Goal: Information Seeking & Learning: Compare options

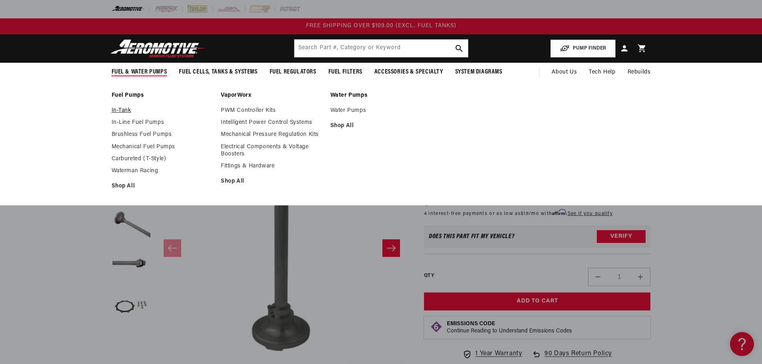
click at [124, 112] on link "In-Tank" at bounding box center [163, 110] width 102 height 7
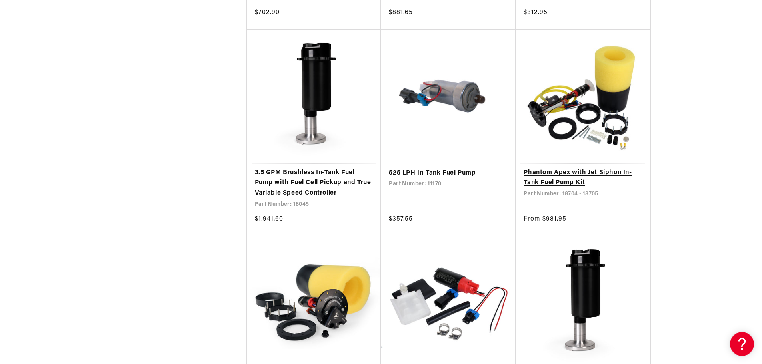
scroll to position [1440, 0]
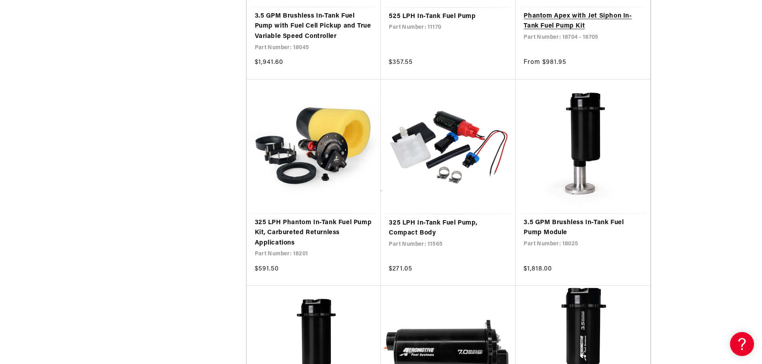
scroll to position [1560, 0]
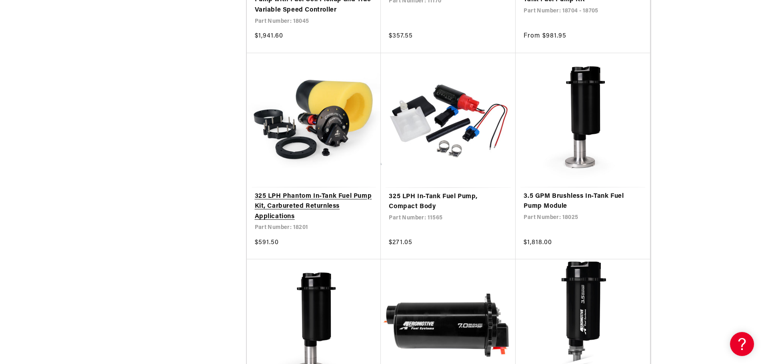
click at [313, 201] on link "325 LPH Phantom In-Tank Fuel Pump Kit, Carbureted Returnless Applications" at bounding box center [314, 207] width 118 height 31
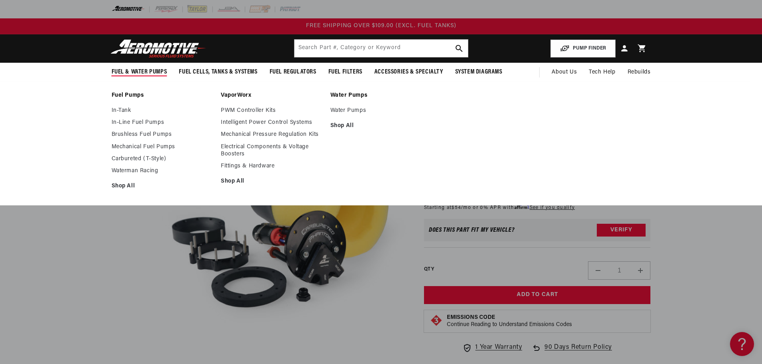
click at [122, 107] on li "Fuel Pumps In-Tank In-Line Fuel Pumps Brushless Fuel Pumps" at bounding box center [163, 143] width 102 height 103
click at [122, 107] on link "In-Tank" at bounding box center [163, 110] width 102 height 7
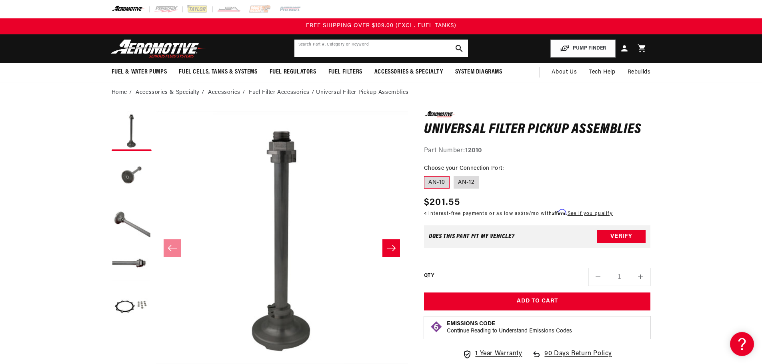
click at [409, 40] on input "text" at bounding box center [381, 49] width 174 height 18
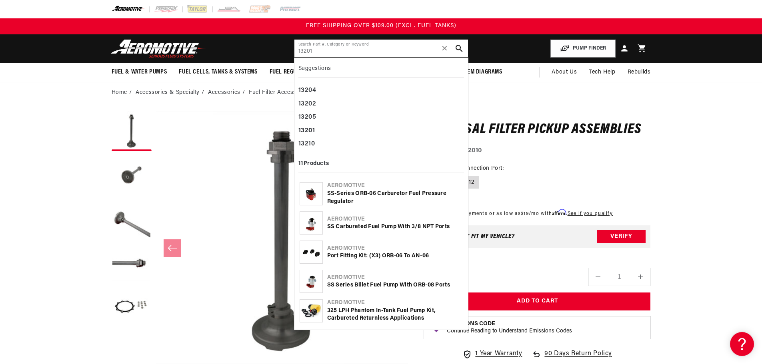
type input "13201"
click at [348, 195] on div "SS-Series ORB-06 Carburetor Fuel Pressure Regulator" at bounding box center [395, 198] width 136 height 16
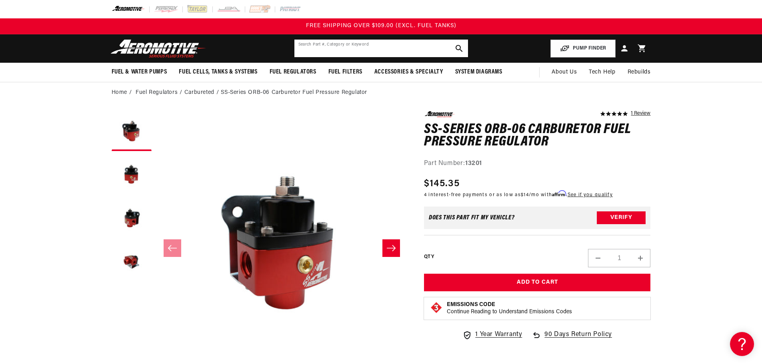
click at [360, 47] on input "text" at bounding box center [381, 49] width 174 height 18
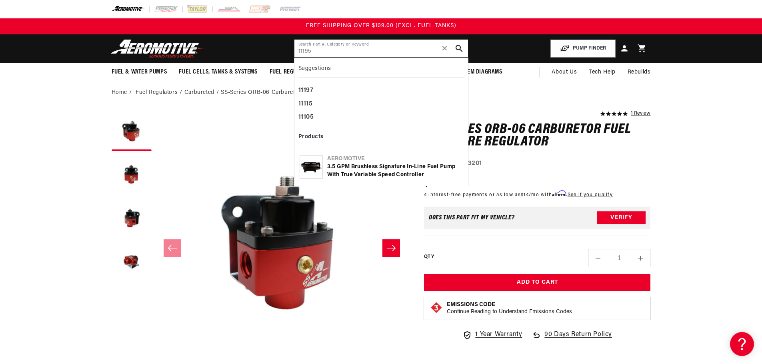
type input "11195"
click at [346, 169] on div "3.5 GPM Brushless Signature In-Line Fuel Pump with True Variable Speed Controll…" at bounding box center [395, 171] width 136 height 16
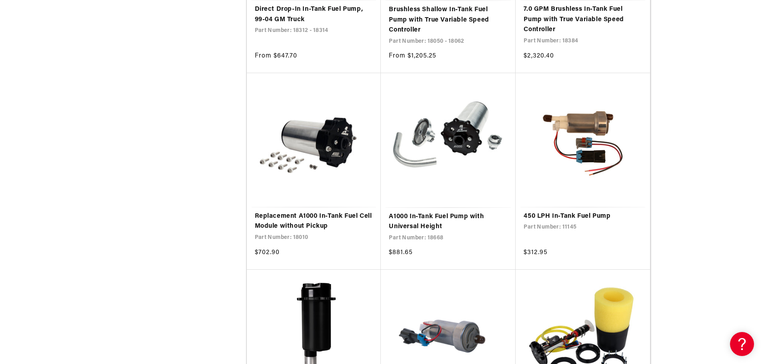
scroll to position [1240, 0]
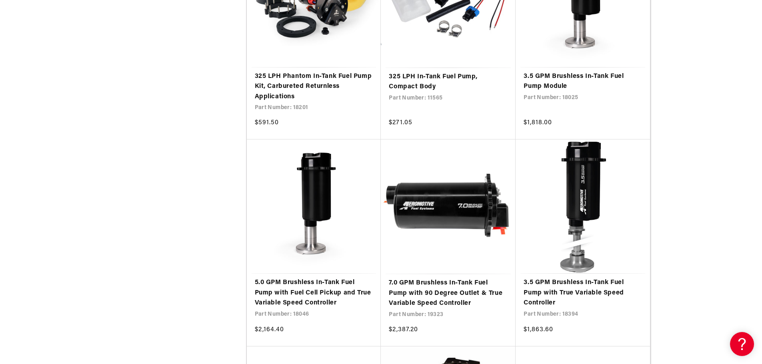
scroll to position [1720, 0]
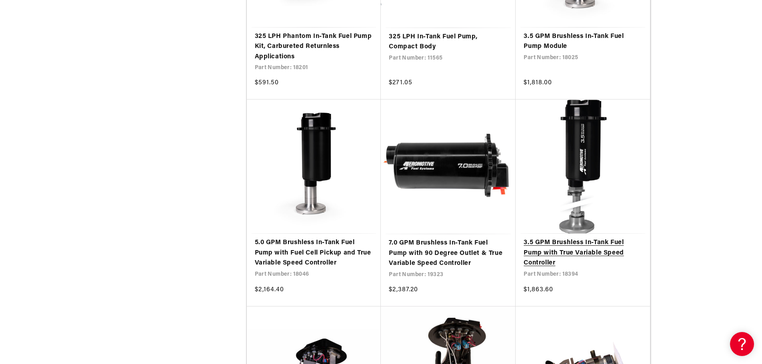
click at [566, 245] on link "3.5 GPM Brushless In-Tank Fuel Pump with True Variable Speed Controller" at bounding box center [582, 253] width 118 height 31
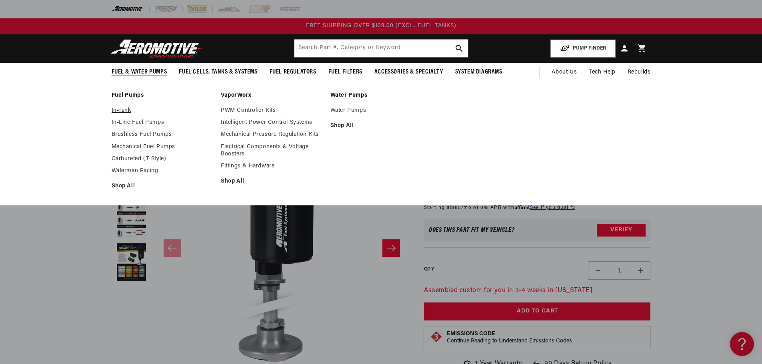
click at [120, 108] on link "In-Tank" at bounding box center [163, 110] width 102 height 7
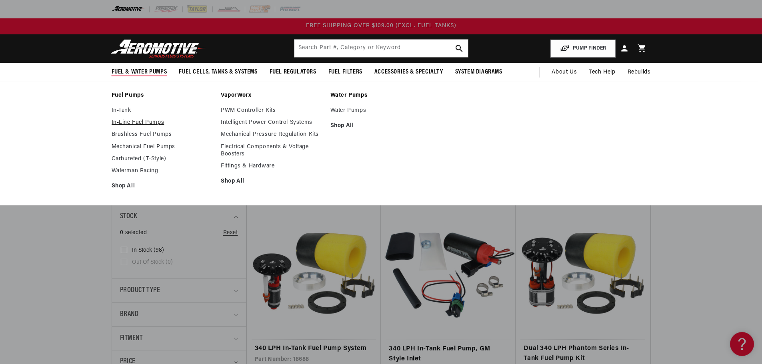
click at [128, 121] on link "In-Line Fuel Pumps" at bounding box center [163, 122] width 102 height 7
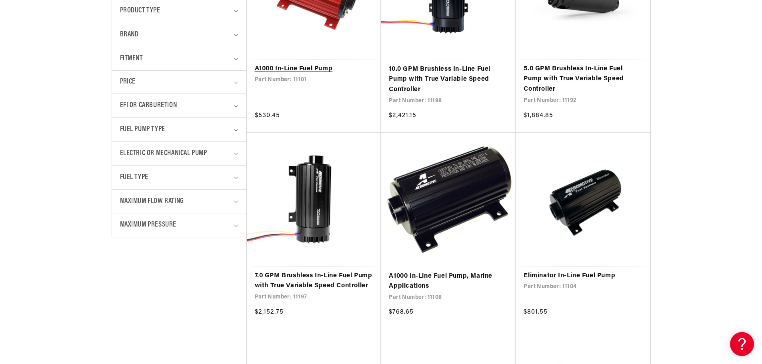
click at [307, 64] on link "A1000 In-Line Fuel Pump" at bounding box center [314, 69] width 118 height 10
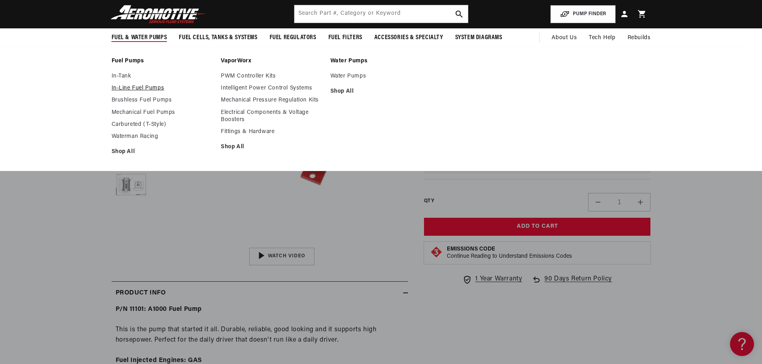
click at [125, 87] on link "In-Line Fuel Pumps" at bounding box center [163, 88] width 102 height 7
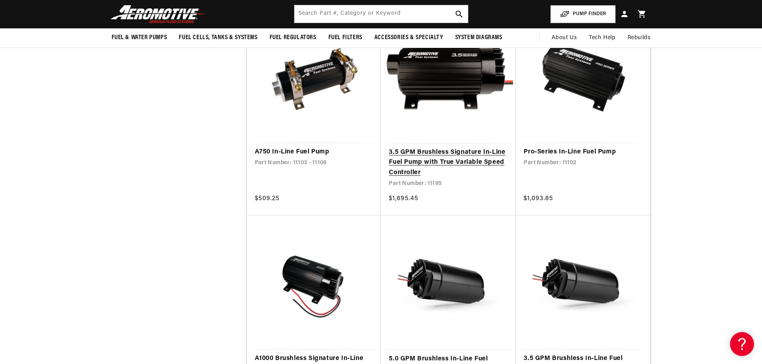
scroll to position [600, 0]
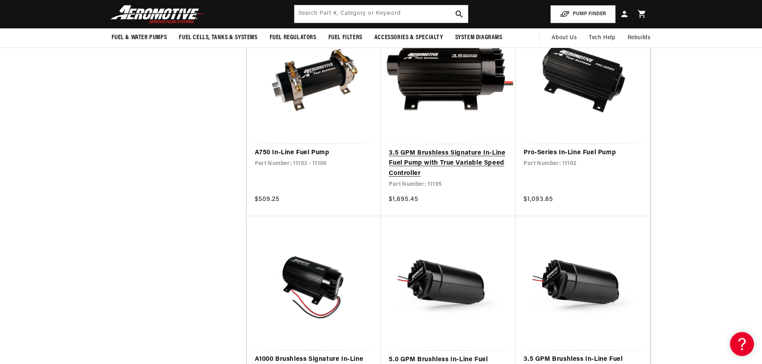
click at [472, 168] on link "3.5 GPM Brushless Signature In-Line Fuel Pump with True Variable Speed Controll…" at bounding box center [448, 163] width 119 height 31
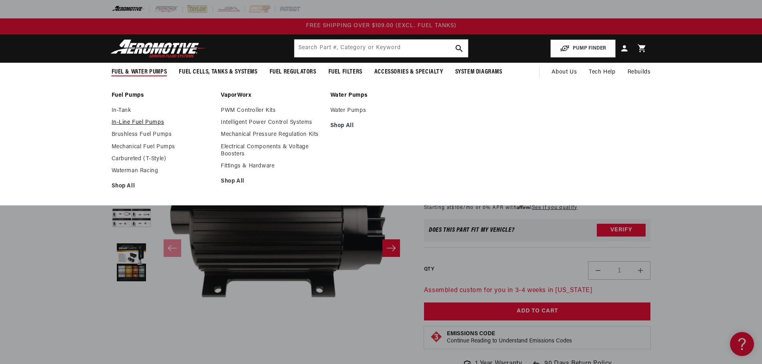
click at [125, 120] on link "In-Line Fuel Pumps" at bounding box center [163, 122] width 102 height 7
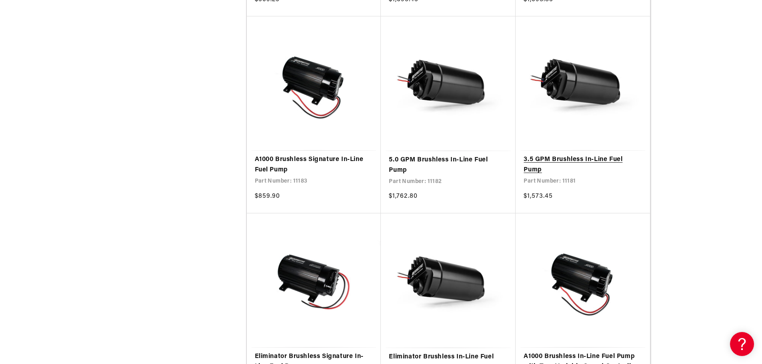
scroll to position [840, 0]
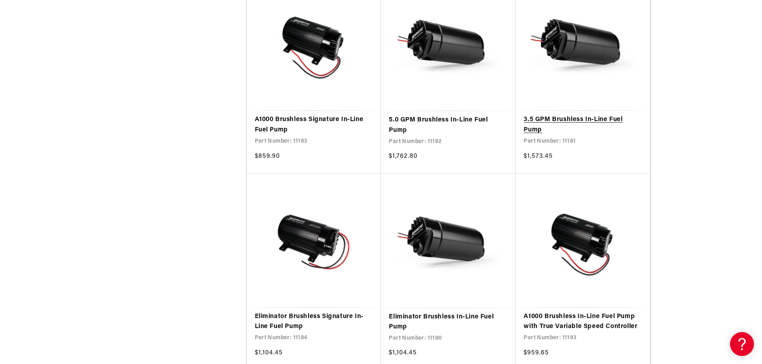
click at [575, 128] on link "3.5 GPM Brushless In-Line Fuel Pump" at bounding box center [582, 125] width 118 height 20
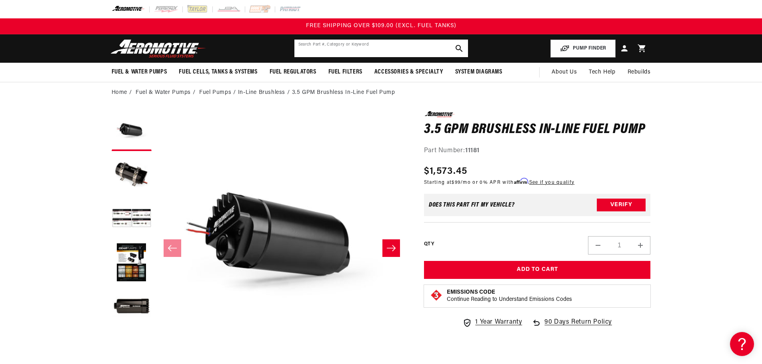
click at [334, 46] on input "text" at bounding box center [381, 49] width 174 height 18
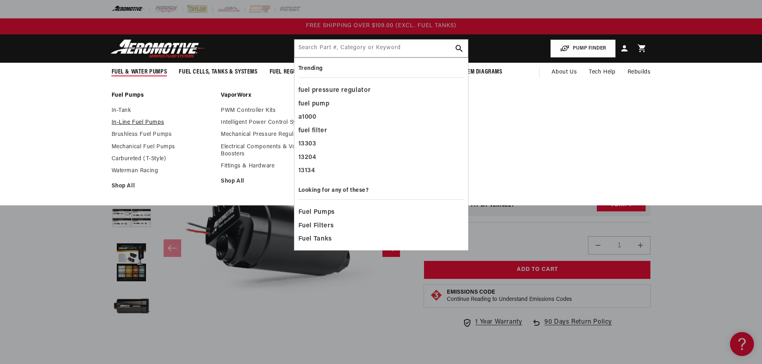
click at [123, 120] on link "In-Line Fuel Pumps" at bounding box center [163, 122] width 102 height 7
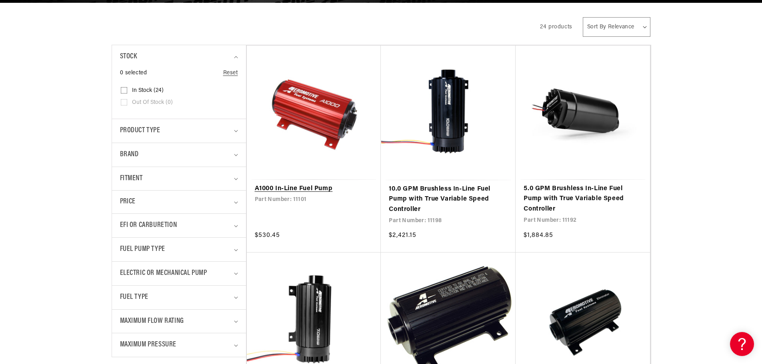
click at [311, 184] on link "A1000 In-Line Fuel Pump" at bounding box center [314, 189] width 118 height 10
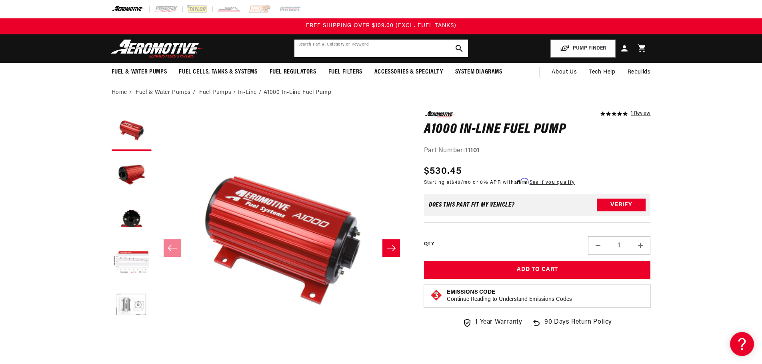
click at [369, 48] on input "text" at bounding box center [381, 49] width 174 height 18
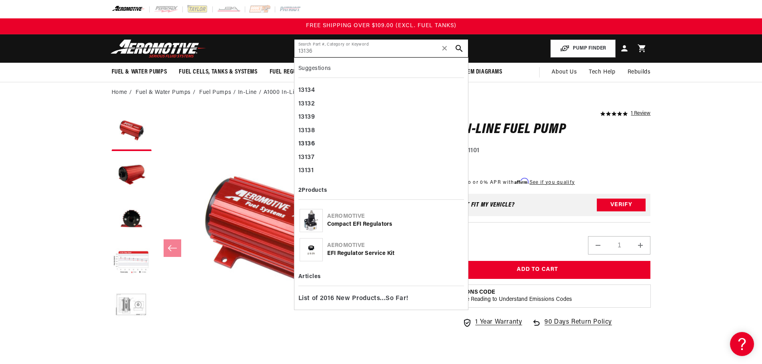
type input "13136"
click at [357, 223] on div "Compact EFI Regulators" at bounding box center [395, 225] width 136 height 8
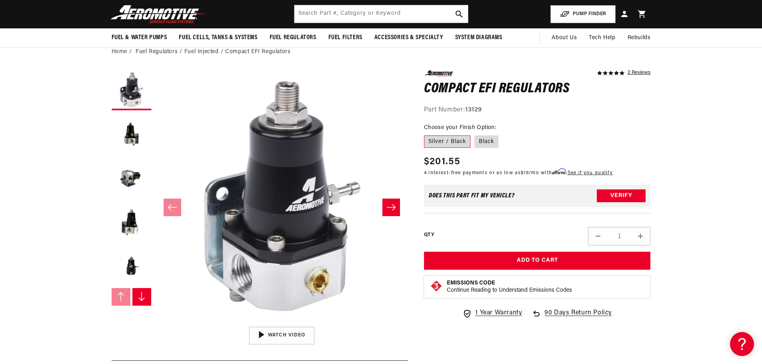
scroll to position [40, 0]
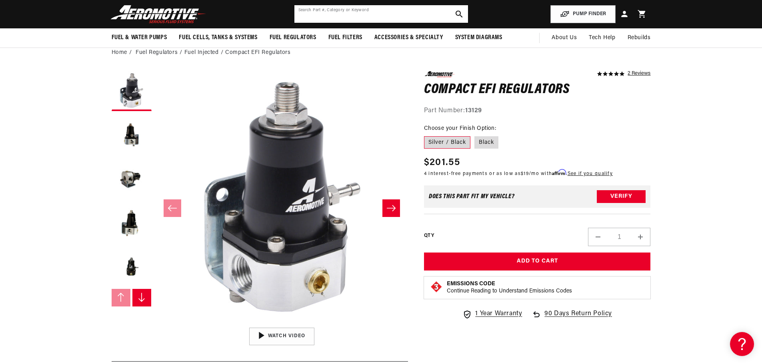
click at [353, 10] on input "text" at bounding box center [381, 14] width 174 height 18
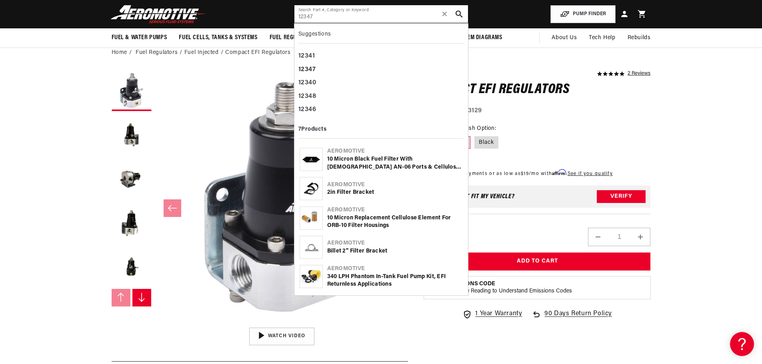
type input "12347"
click at [368, 162] on div "10 Micron Black Fuel Filter with Male AN-06 Ports & Cellulose Element" at bounding box center [395, 164] width 136 height 16
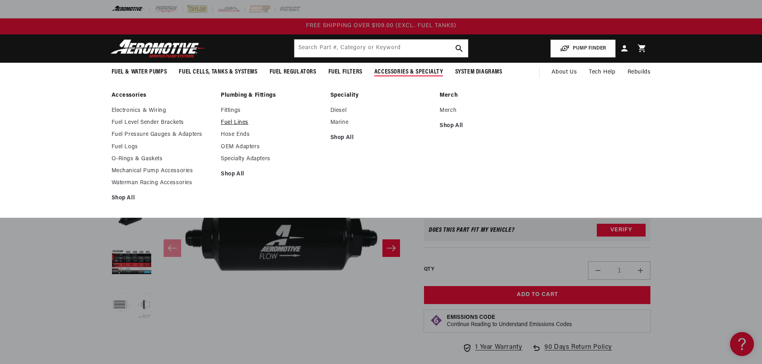
click at [243, 124] on link "Fuel Lines" at bounding box center [272, 122] width 102 height 7
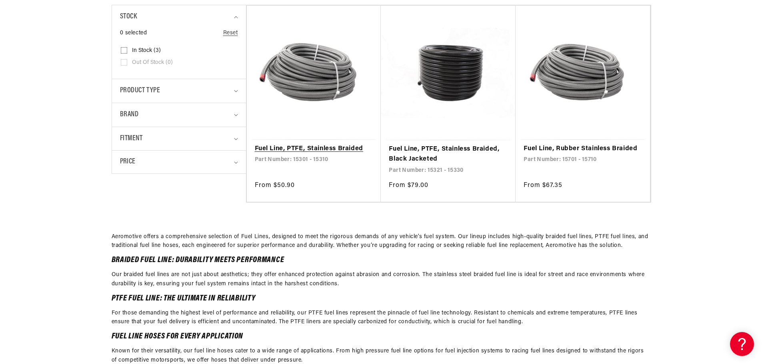
click at [339, 147] on link "Fuel Line, PTFE, Stainless Braided" at bounding box center [314, 149] width 118 height 10
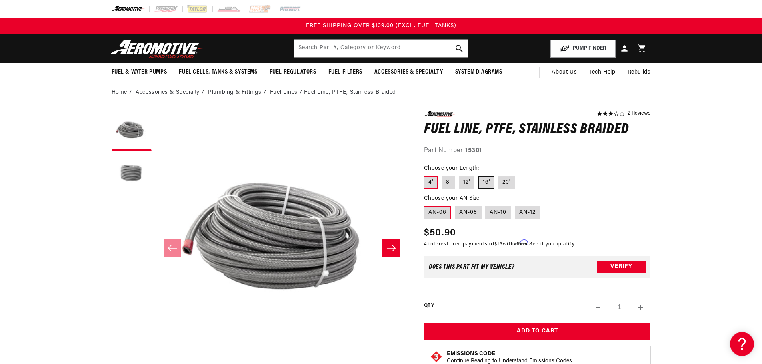
click at [486, 178] on label "16'" at bounding box center [486, 182] width 16 height 13
click at [479, 175] on input "16'" at bounding box center [478, 175] width 0 height 0
radio input "true"
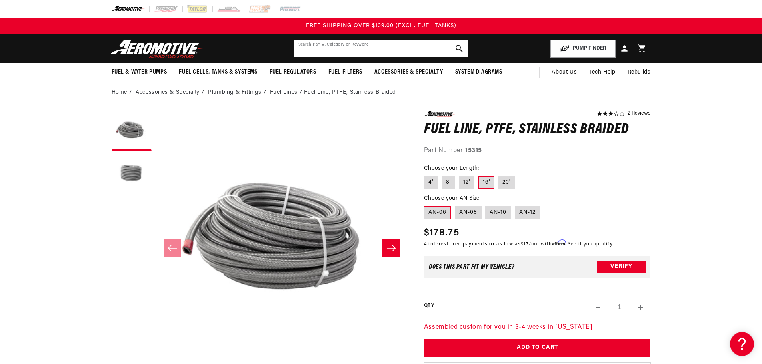
click at [331, 54] on input "text" at bounding box center [381, 49] width 174 height 18
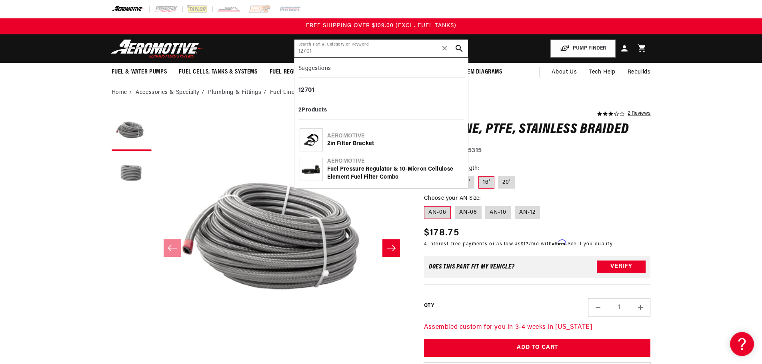
type input "12701"
click at [330, 142] on div "2in Filter Bracket" at bounding box center [395, 144] width 136 height 8
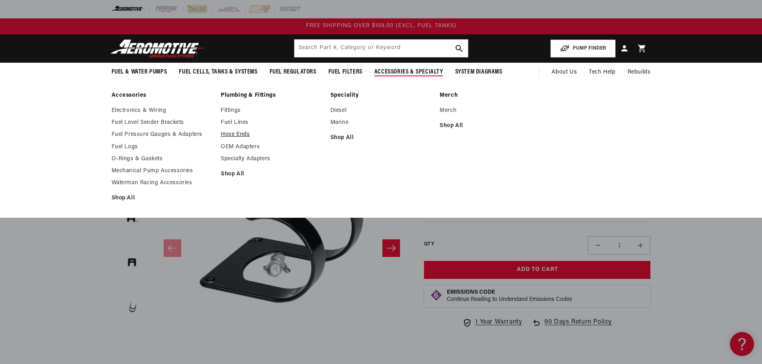
click at [234, 134] on link "Hose Ends" at bounding box center [272, 134] width 102 height 7
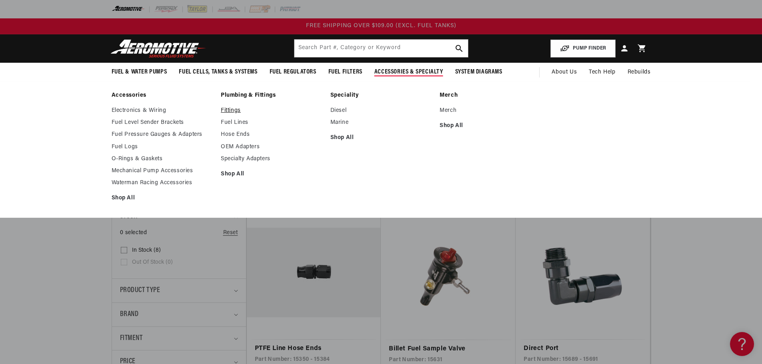
click at [230, 109] on link "Fittings" at bounding box center [272, 110] width 102 height 7
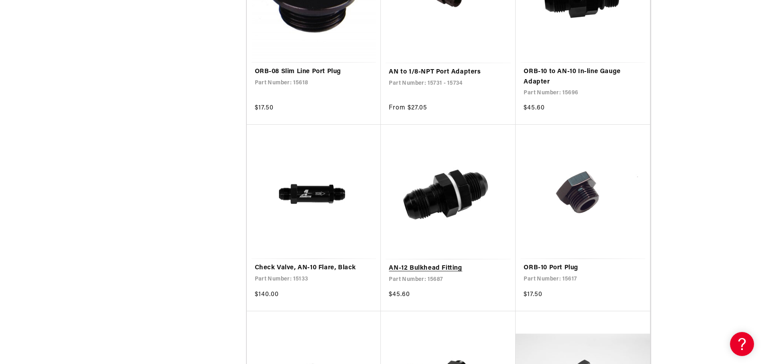
scroll to position [1280, 0]
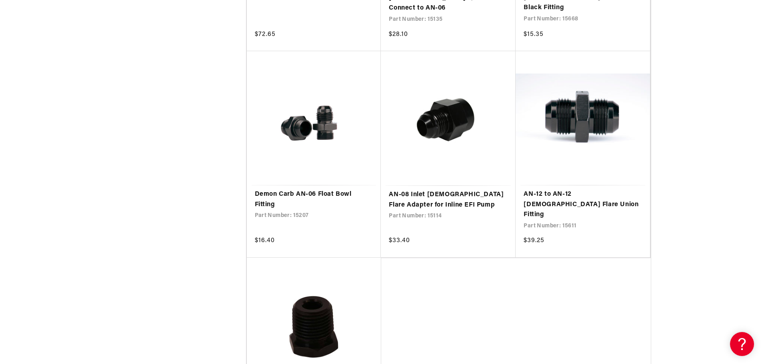
scroll to position [3159, 0]
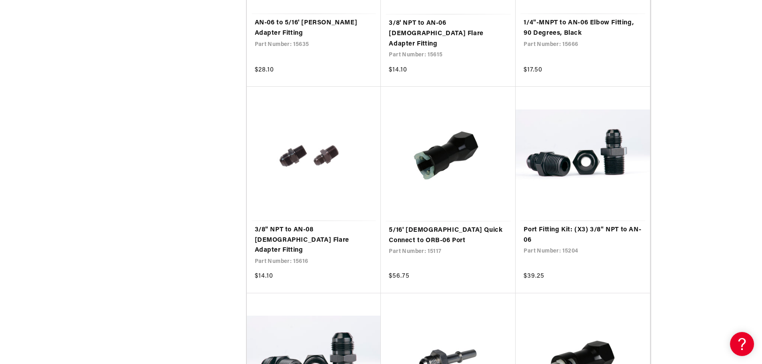
scroll to position [4319, 0]
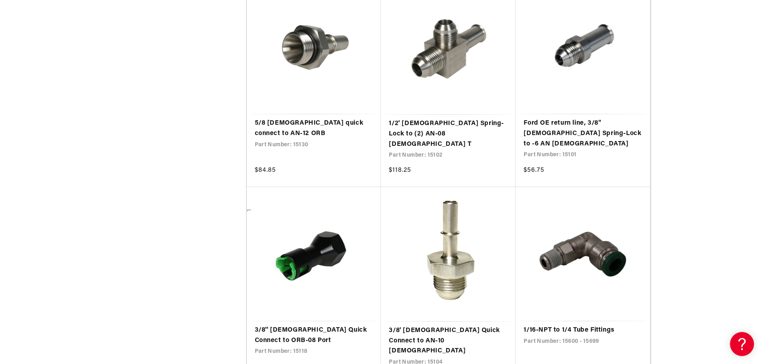
scroll to position [5239, 0]
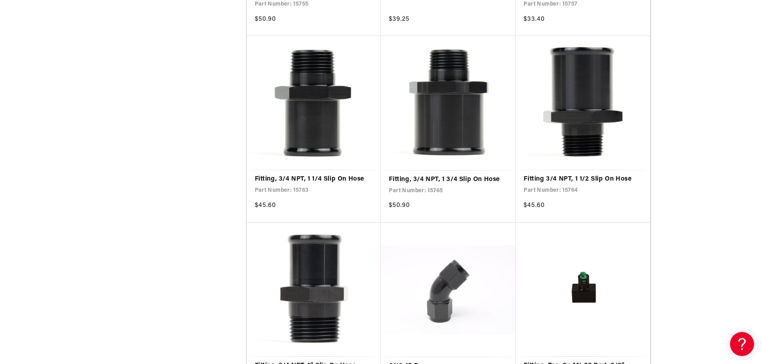
scroll to position [7358, 0]
